Goal: Task Accomplishment & Management: Manage account settings

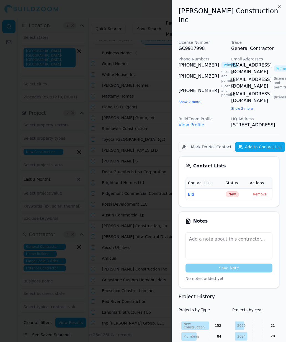
click at [278, 6] on icon "button" at bounding box center [279, 6] width 4 height 4
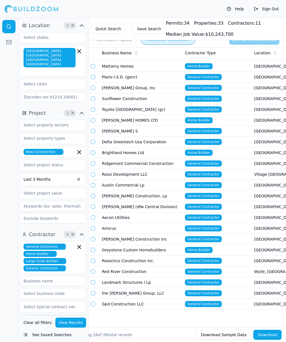
scroll to position [34, 0]
click at [29, 335] on button "See Saved Searches" at bounding box center [53, 335] width 66 height 10
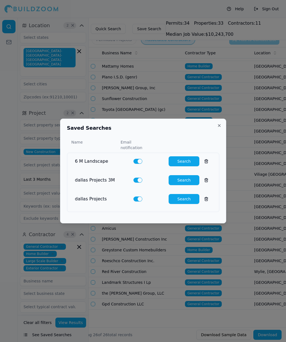
click at [220, 128] on button "Close" at bounding box center [219, 125] width 4 height 4
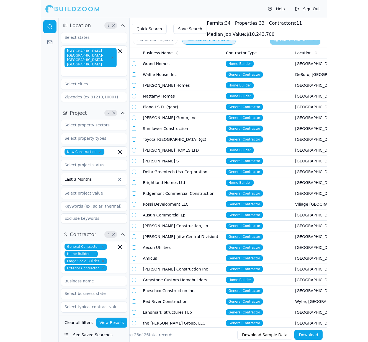
scroll to position [0, 0]
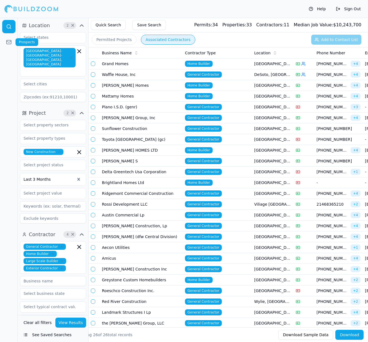
click at [5, 41] on link at bounding box center [8, 41] width 13 height 13
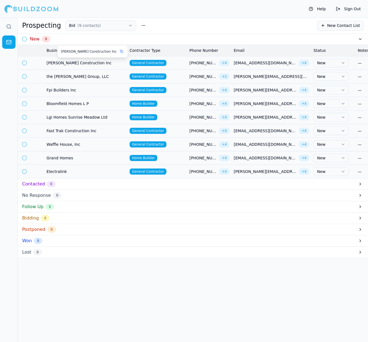
click at [116, 64] on span "[PERSON_NAME] Construction Inc" at bounding box center [86, 63] width 79 height 6
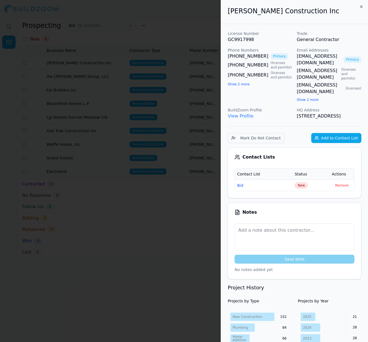
click at [97, 36] on div at bounding box center [184, 171] width 368 height 342
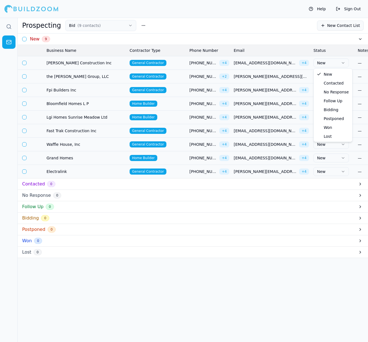
click at [340, 61] on button "New" at bounding box center [331, 62] width 35 height 9
click at [44, 38] on span "9" at bounding box center [46, 39] width 8 height 6
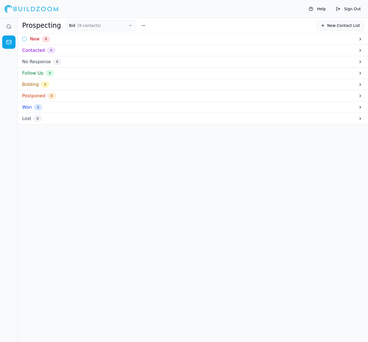
click at [61, 39] on div "New 9" at bounding box center [193, 39] width 351 height 11
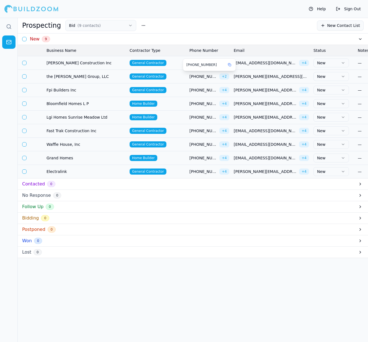
click at [208, 77] on span "[PHONE_NUMBER]" at bounding box center [204, 77] width 28 height 6
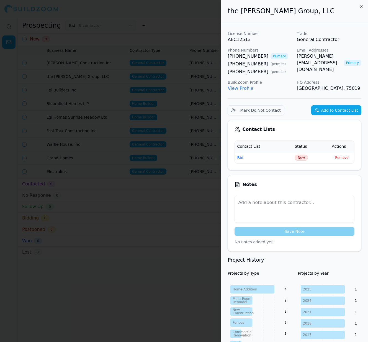
click at [207, 78] on div at bounding box center [184, 171] width 368 height 342
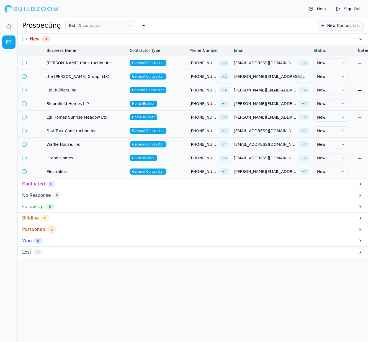
click at [334, 61] on button "New" at bounding box center [331, 62] width 35 height 9
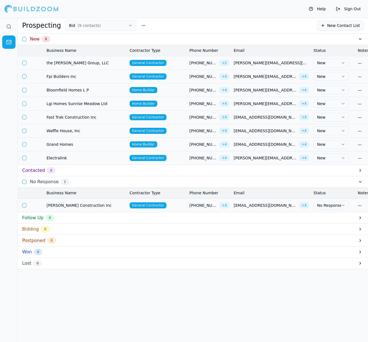
click at [333, 65] on button "New" at bounding box center [331, 62] width 35 height 9
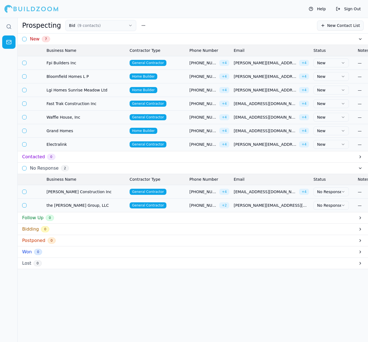
click at [339, 129] on html "Help Sign Out Prospecting Bid ( 9 contacts ) New Contact List New 7 Business Na…" at bounding box center [184, 171] width 368 height 342
